Goal: Task Accomplishment & Management: Use online tool/utility

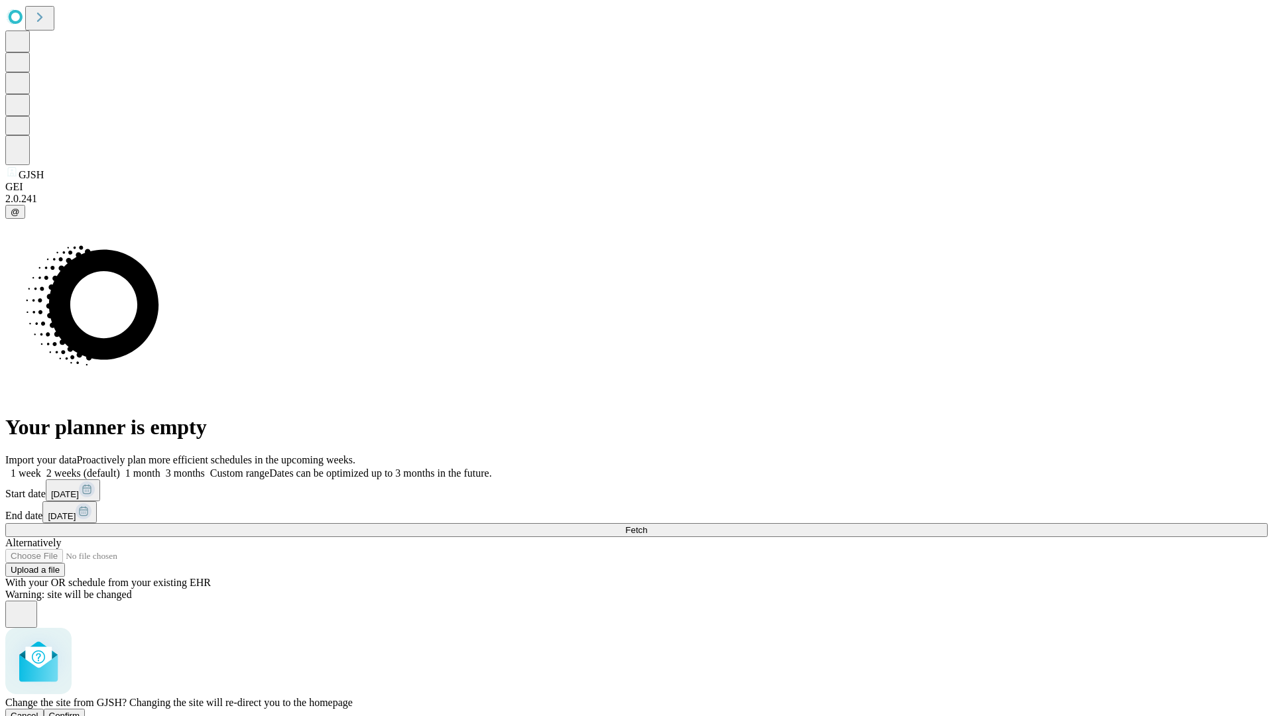
click at [80, 711] on span "Confirm" at bounding box center [64, 716] width 31 height 10
click at [120, 468] on label "2 weeks (default)" at bounding box center [80, 473] width 79 height 11
click at [647, 525] on span "Fetch" at bounding box center [636, 530] width 22 height 10
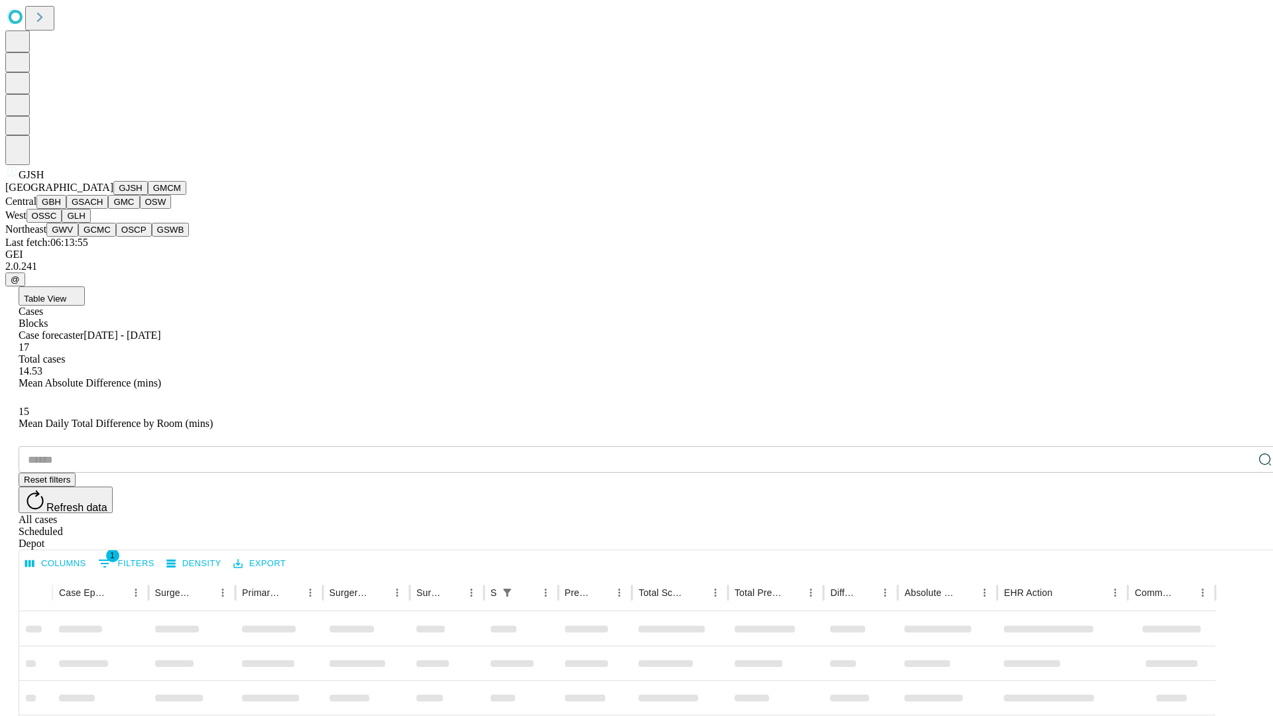
click at [148, 195] on button "GMCM" at bounding box center [167, 188] width 38 height 14
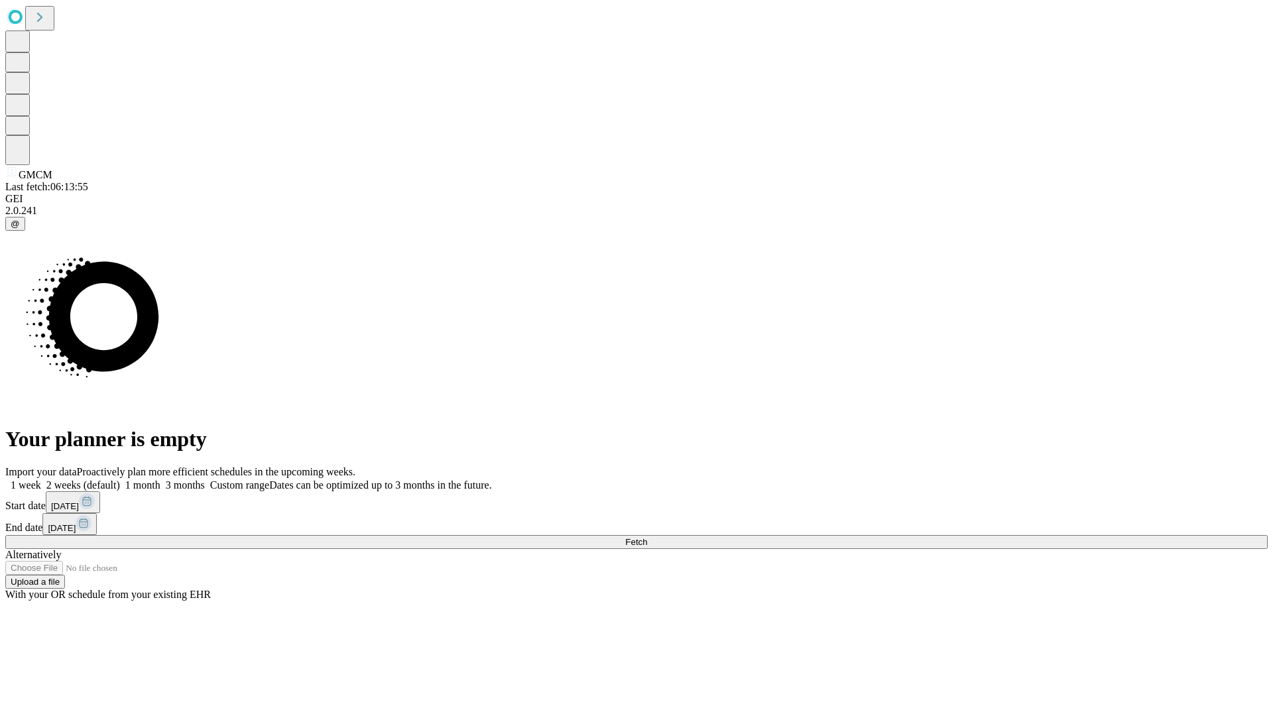
click at [120, 480] on label "2 weeks (default)" at bounding box center [80, 485] width 79 height 11
click at [647, 537] on span "Fetch" at bounding box center [636, 542] width 22 height 10
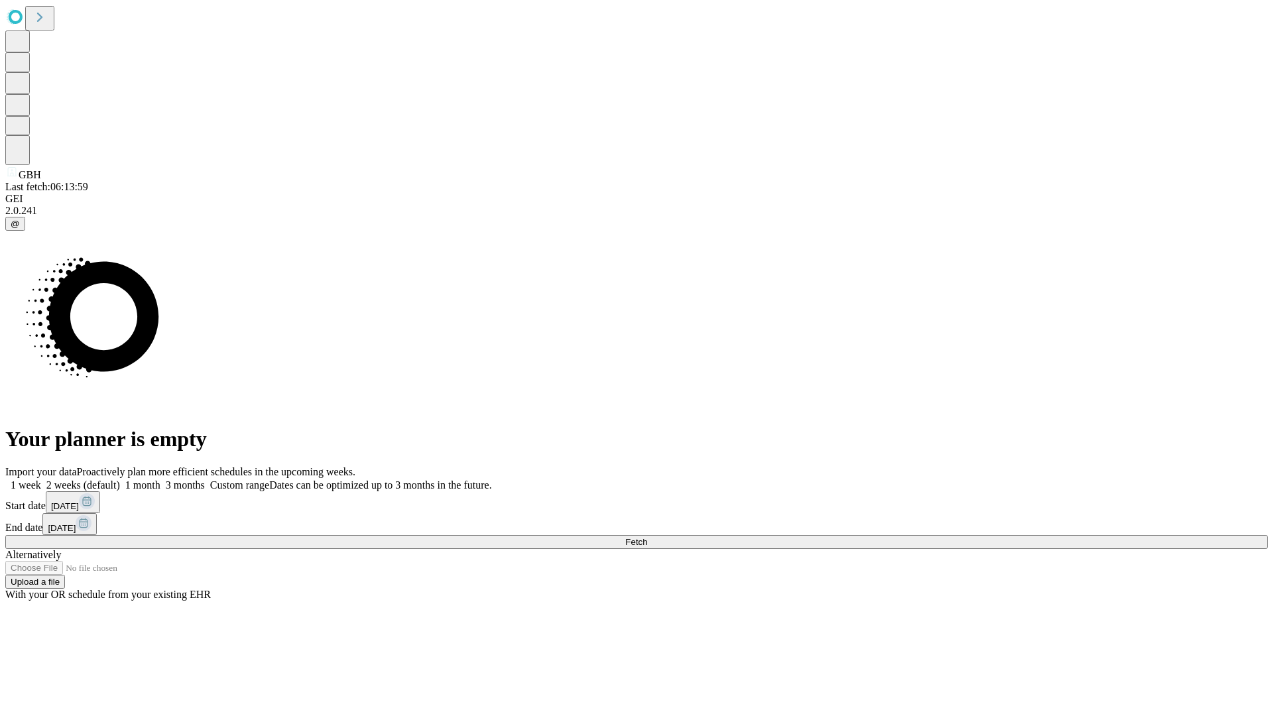
click at [120, 480] on label "2 weeks (default)" at bounding box center [80, 485] width 79 height 11
click at [647, 537] on span "Fetch" at bounding box center [636, 542] width 22 height 10
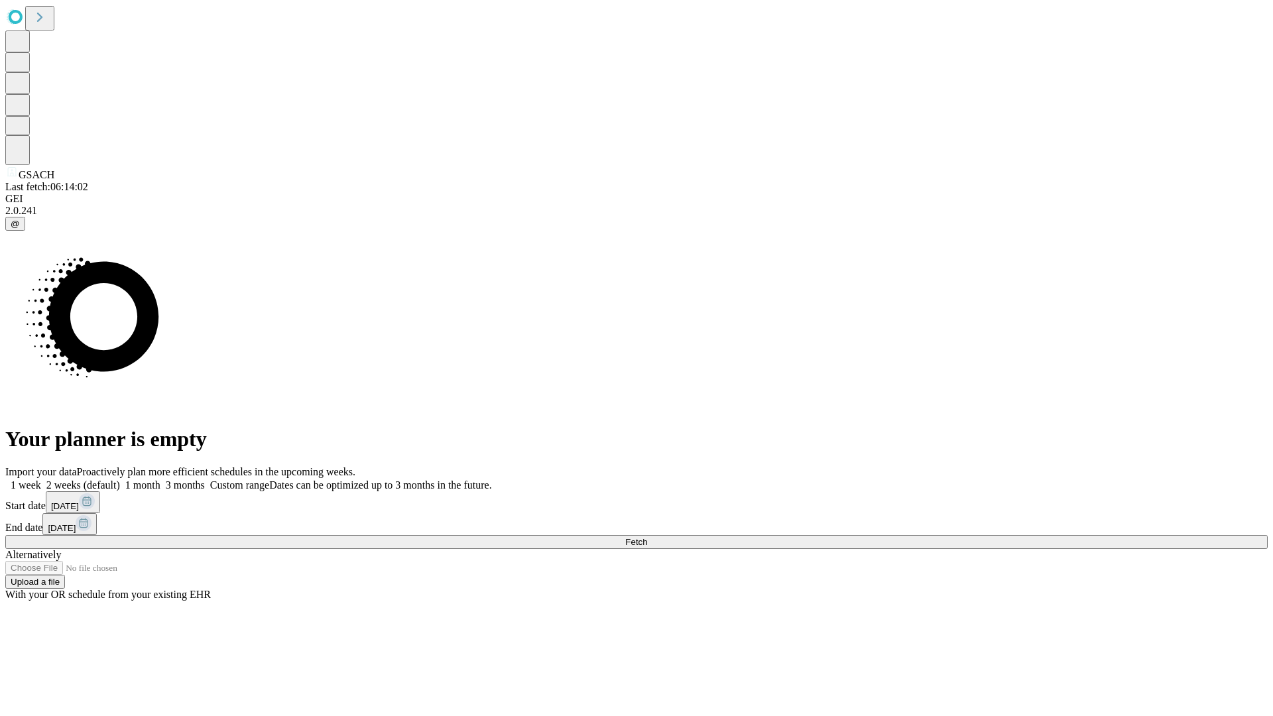
click at [647, 537] on span "Fetch" at bounding box center [636, 542] width 22 height 10
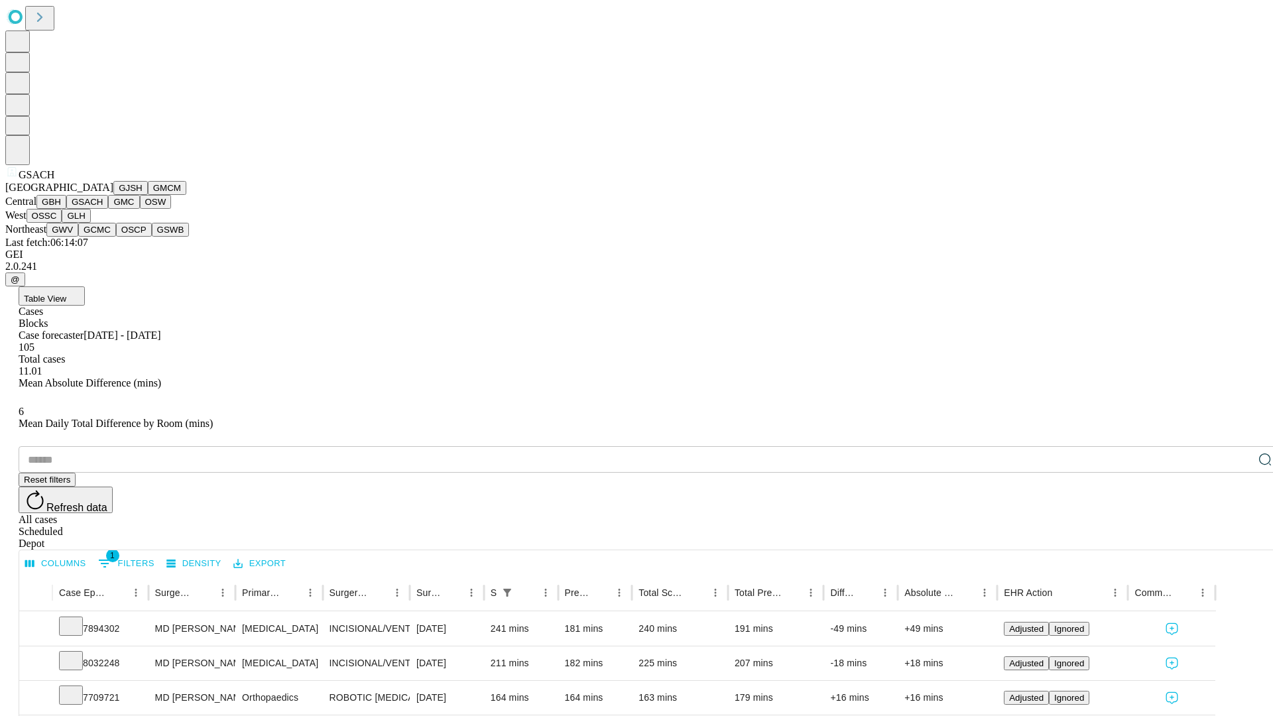
click at [108, 209] on button "GMC" at bounding box center [123, 202] width 31 height 14
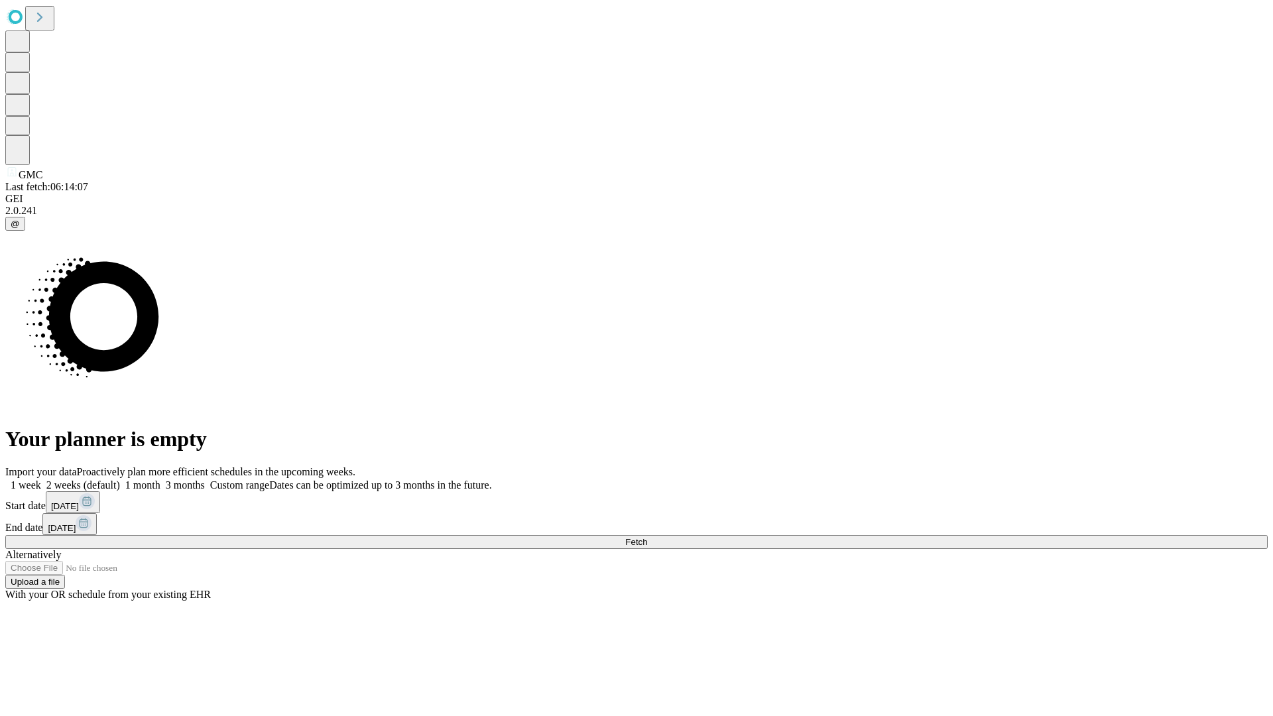
click at [120, 480] on label "2 weeks (default)" at bounding box center [80, 485] width 79 height 11
click at [647, 537] on span "Fetch" at bounding box center [636, 542] width 22 height 10
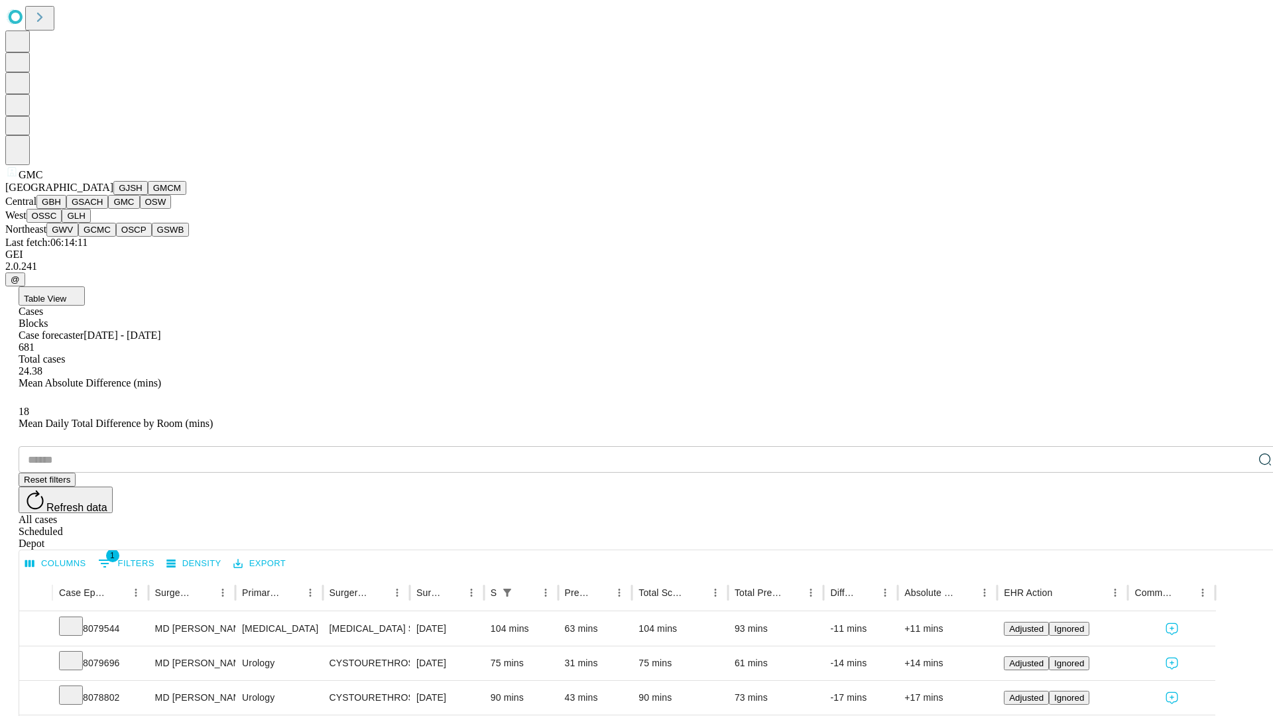
click at [140, 209] on button "OSW" at bounding box center [156, 202] width 32 height 14
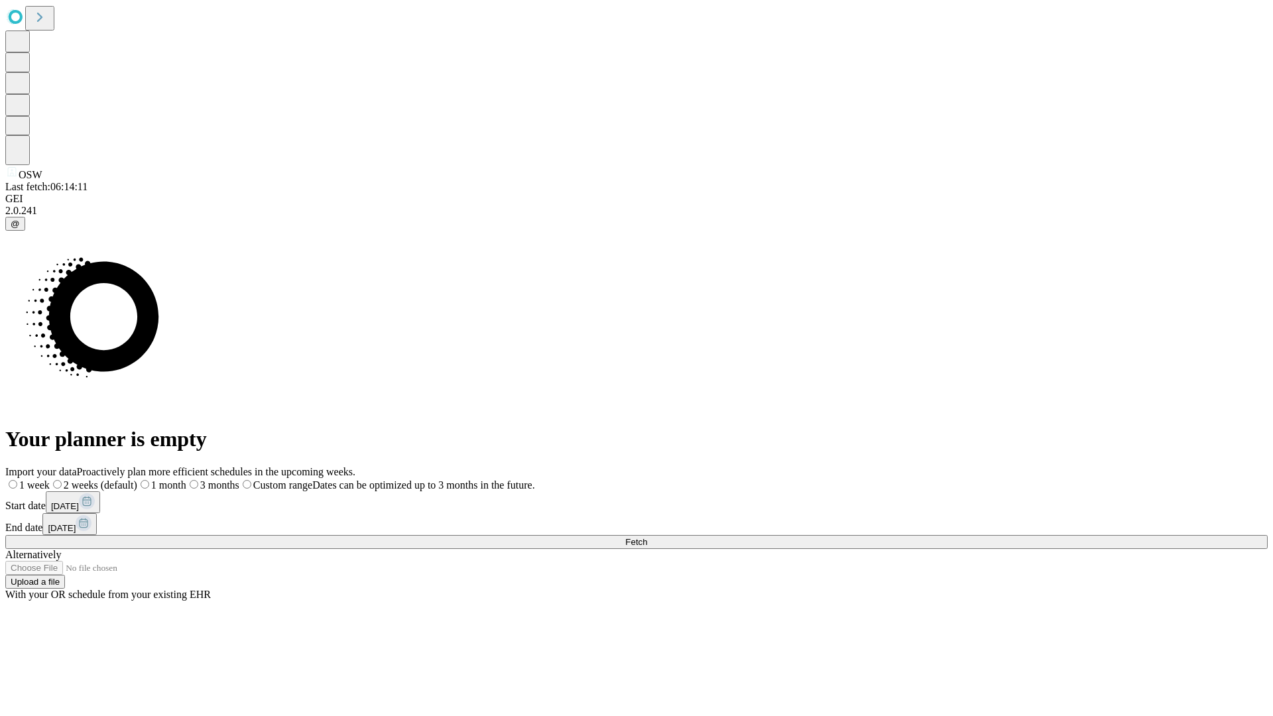
click at [137, 480] on label "2 weeks (default)" at bounding box center [94, 485] width 88 height 11
click at [647, 537] on span "Fetch" at bounding box center [636, 542] width 22 height 10
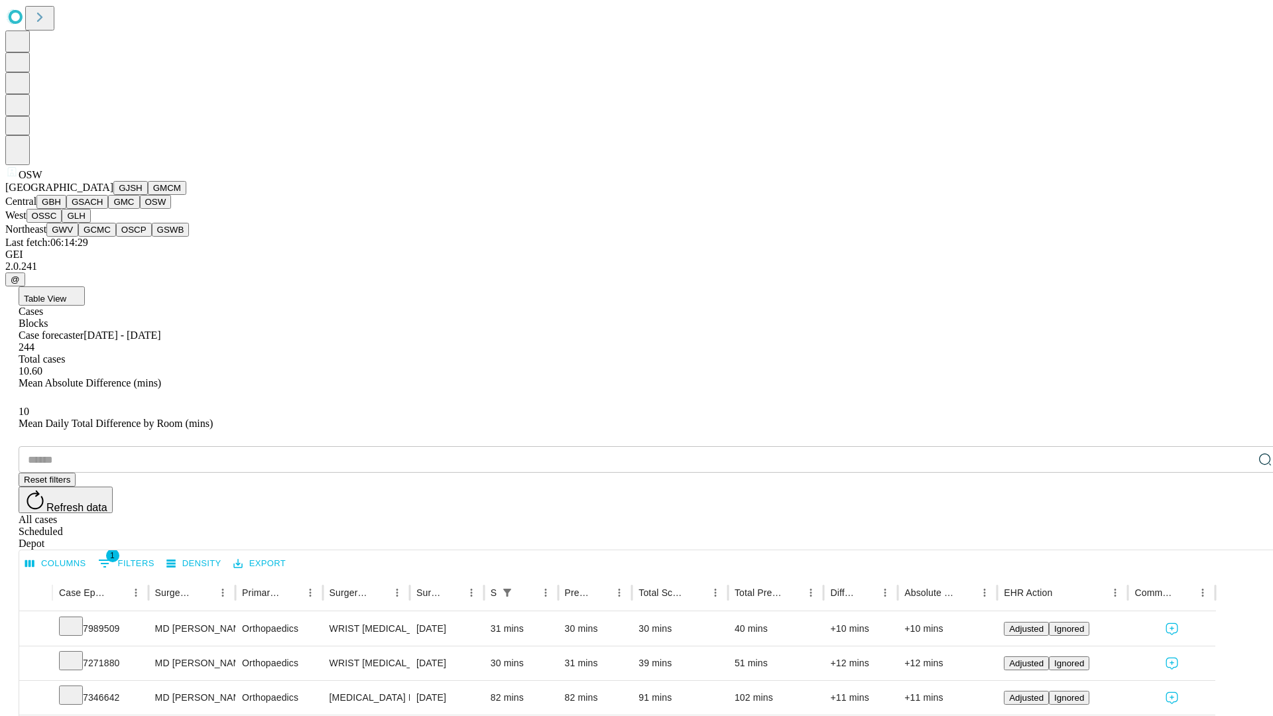
click at [62, 223] on button "OSSC" at bounding box center [45, 216] width 36 height 14
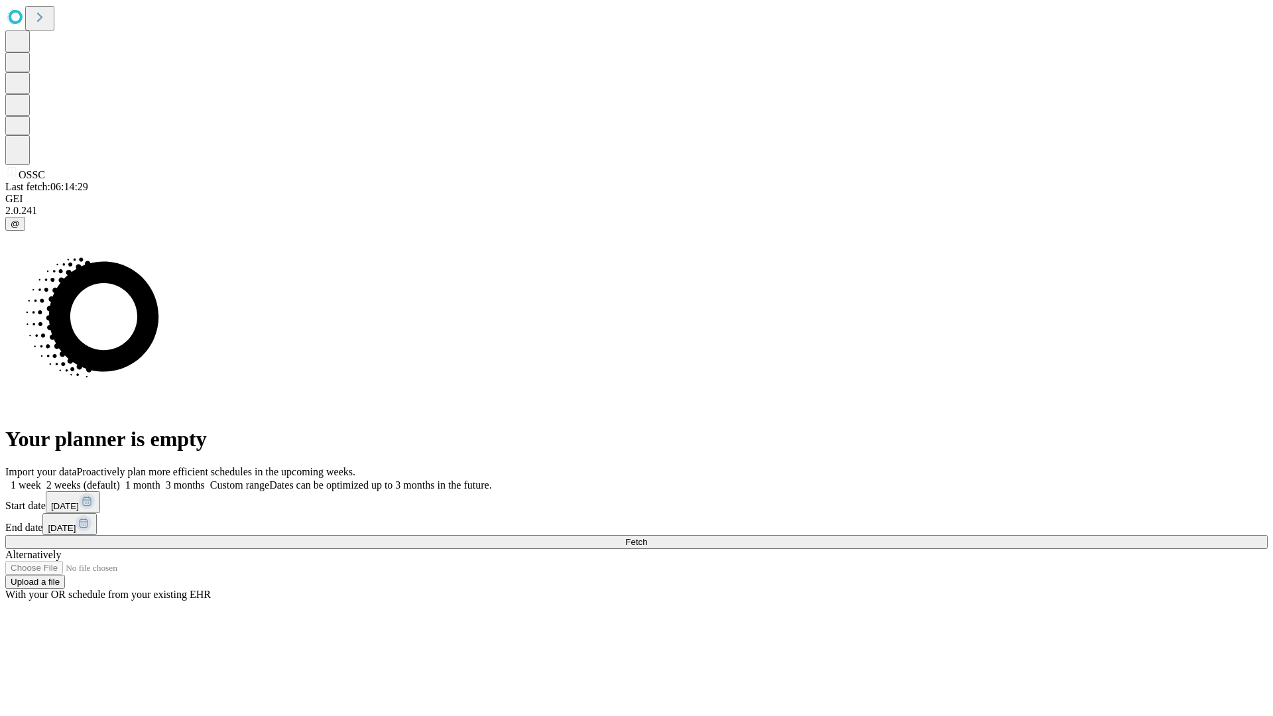
click at [120, 480] on label "2 weeks (default)" at bounding box center [80, 485] width 79 height 11
click at [647, 537] on span "Fetch" at bounding box center [636, 542] width 22 height 10
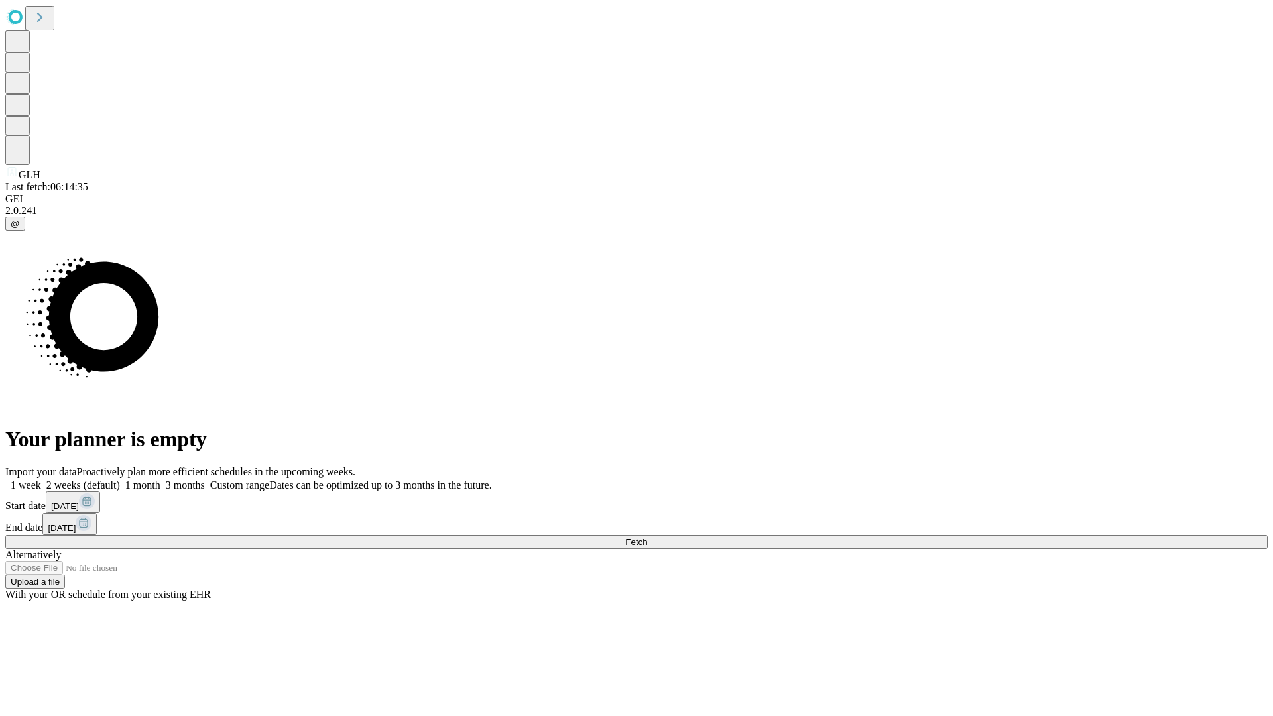
click at [120, 480] on label "2 weeks (default)" at bounding box center [80, 485] width 79 height 11
click at [647, 537] on span "Fetch" at bounding box center [636, 542] width 22 height 10
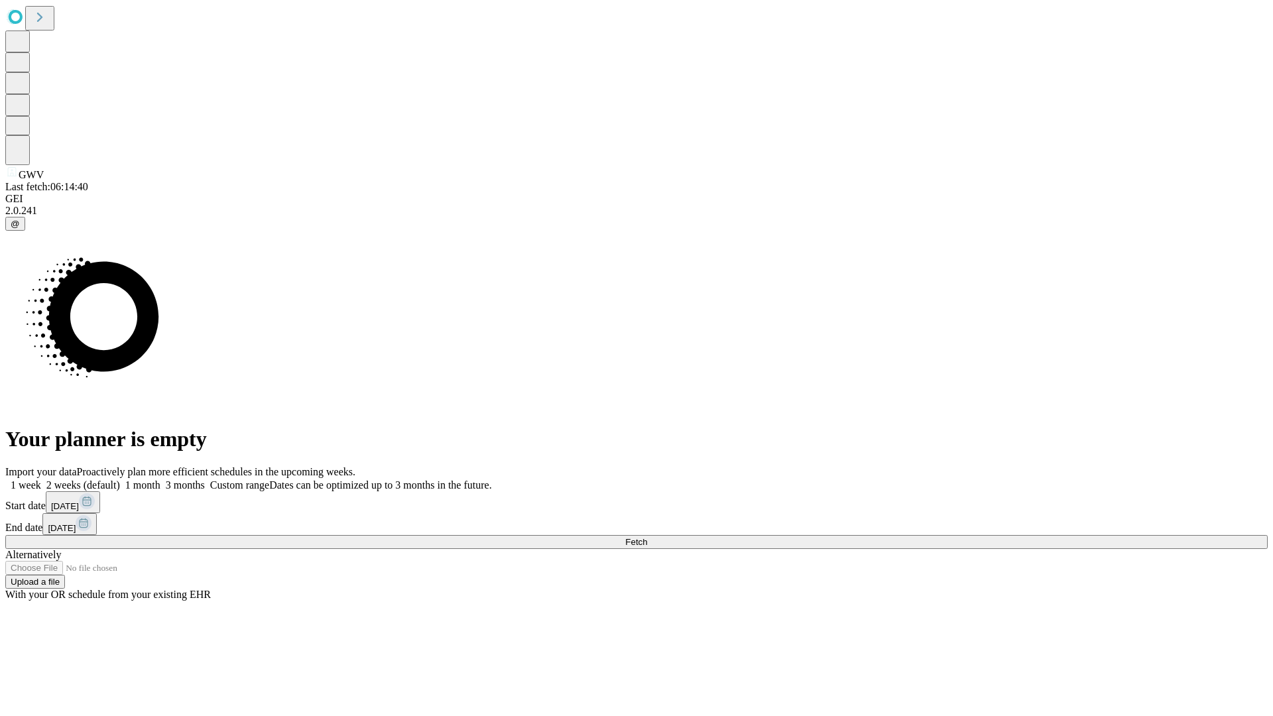
click at [120, 480] on label "2 weeks (default)" at bounding box center [80, 485] width 79 height 11
click at [647, 537] on span "Fetch" at bounding box center [636, 542] width 22 height 10
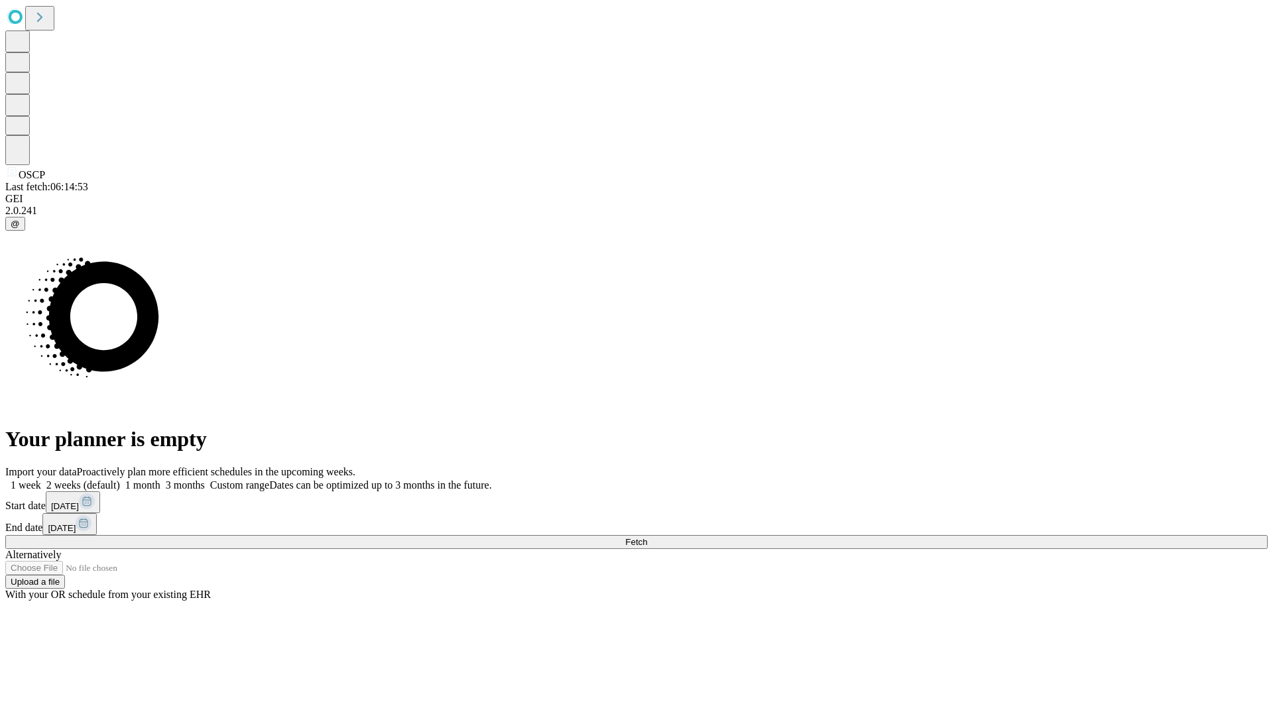
click at [120, 480] on label "2 weeks (default)" at bounding box center [80, 485] width 79 height 11
click at [647, 537] on span "Fetch" at bounding box center [636, 542] width 22 height 10
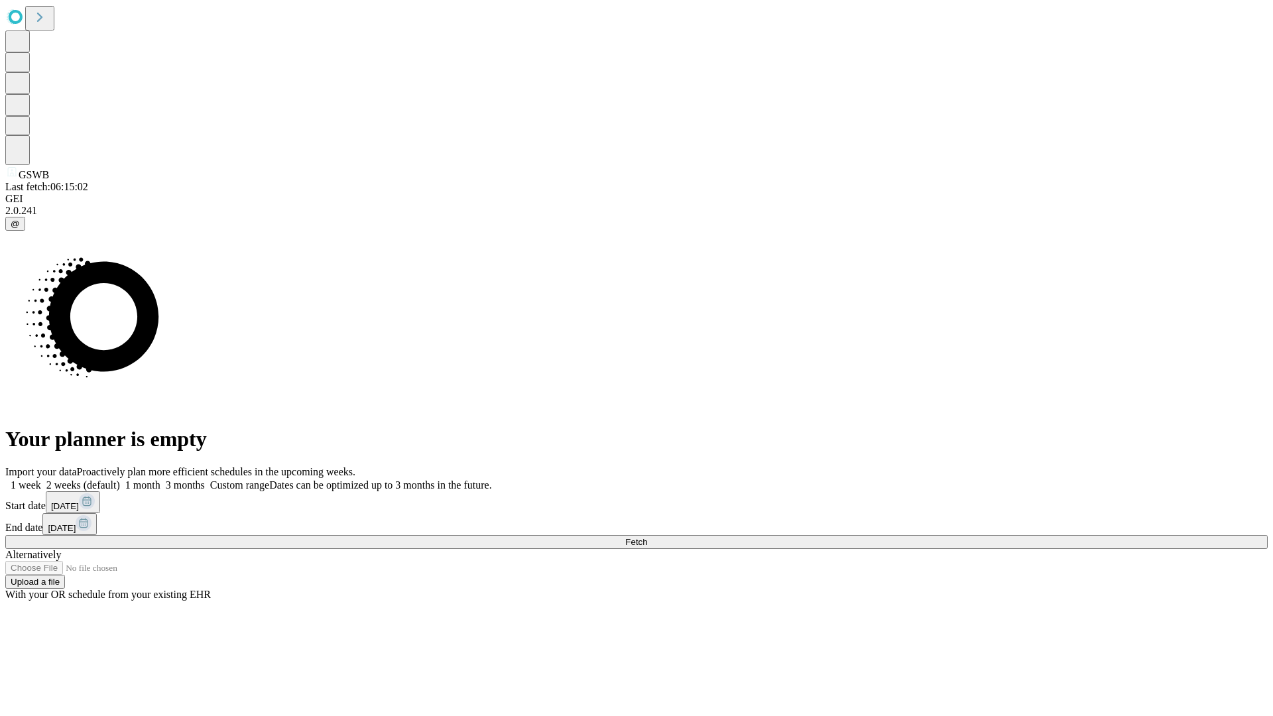
click at [120, 480] on label "2 weeks (default)" at bounding box center [80, 485] width 79 height 11
click at [647, 537] on span "Fetch" at bounding box center [636, 542] width 22 height 10
